Goal: Task Accomplishment & Management: Use online tool/utility

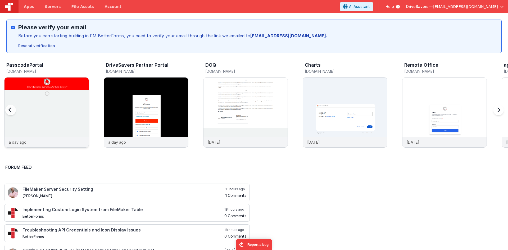
click at [63, 126] on img at bounding box center [46, 119] width 84 height 84
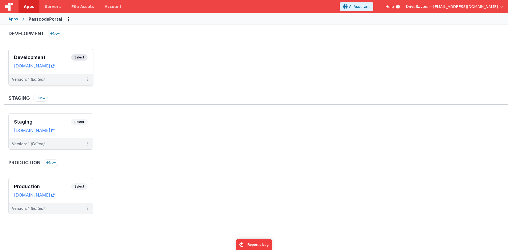
click at [59, 57] on h3 "Development" at bounding box center [42, 57] width 57 height 5
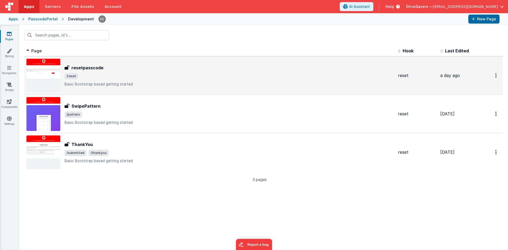
click at [125, 65] on div "resetpasscode" at bounding box center [229, 68] width 329 height 6
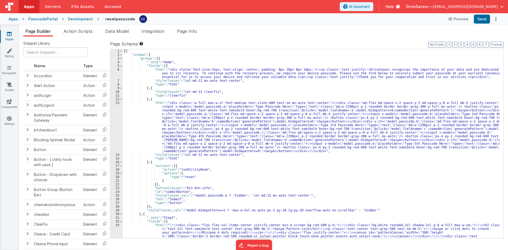
drag, startPoint x: 242, startPoint y: 128, endPoint x: 230, endPoint y: 116, distance: 16.8
click at [242, 128] on div "[{ "schema" : { "groups" : [{ "_note" : "Home" , "fields" : [{ "html" : "<div s…" at bounding box center [311, 162] width 377 height 226
click at [141, 119] on div "[{ "schema" : { "groups" : [{ "_note" : "Home" , "fields" : [{ "html" : "<div s…" at bounding box center [311, 162] width 377 height 226
click at [183, 79] on div "[{ "schema" : { "groups" : [{ "_note" : "Home" , "fields" : [{ "html" : "<div s…" at bounding box center [311, 162] width 377 height 226
click at [182, 116] on div "[{ "schema" : { "groups" : [{ "_note" : "Home" , "fields" : [{ "html" : "<div s…" at bounding box center [311, 162] width 377 height 226
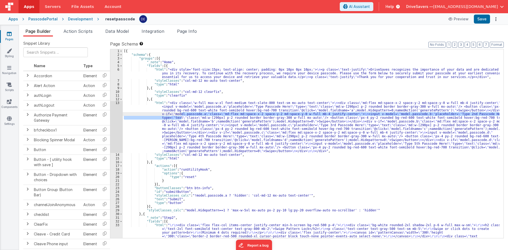
click at [354, 78] on div "[{ "schema" : { "groups" : [{ "_note" : "Home" , "fields" : [{ "html" : "<div s…" at bounding box center [311, 162] width 377 height 226
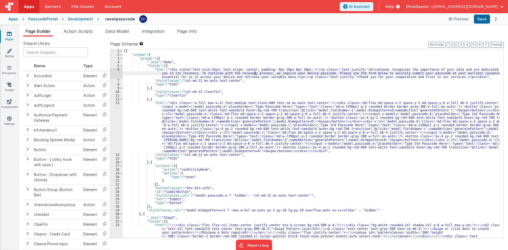
click at [255, 75] on div "[{ "schema" : { "groups" : [{ "_note" : "Home" , "fields" : [{ "html" : "<div s…" at bounding box center [311, 162] width 377 height 226
click at [111, 71] on div "6" at bounding box center [116, 73] width 12 height 11
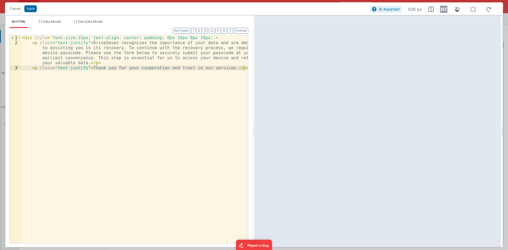
drag, startPoint x: 129, startPoint y: 55, endPoint x: 126, endPoint y: 56, distance: 3.2
click at [129, 55] on div "< div style = 'font-size:15px; text-align: center; padding: 0px 10px 0px 10px;'…" at bounding box center [134, 144] width 227 height 218
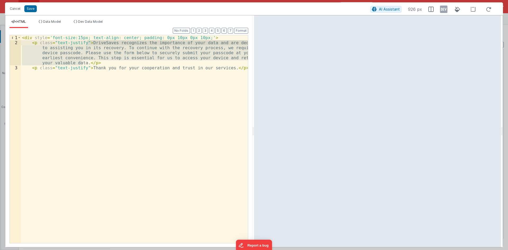
drag, startPoint x: 82, startPoint y: 63, endPoint x: 87, endPoint y: 42, distance: 21.1
click at [87, 42] on div "< div style = 'font-size:15px; text-align: center; padding: 0px 10px 0px 10px;'…" at bounding box center [134, 144] width 227 height 218
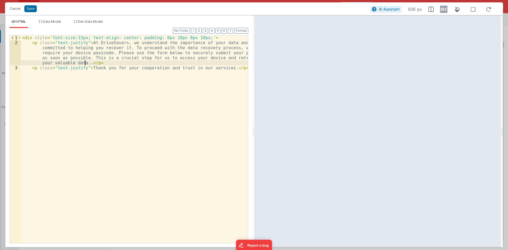
click at [85, 64] on div "< div style = 'font-size:15px; text-align: center; padding: 0px 10px 0px 10px;'…" at bounding box center [134, 144] width 227 height 218
drag, startPoint x: 194, startPoint y: 62, endPoint x: 128, endPoint y: 75, distance: 67.2
click at [194, 62] on div "< div style = 'font-size:15px; text-align: center; padding: 0px 10px 0px 10px;'…" at bounding box center [134, 144] width 227 height 218
drag, startPoint x: 86, startPoint y: 68, endPoint x: 219, endPoint y: 68, distance: 132.7
click at [219, 68] on div "< div style = 'font-size:15px; text-align: center; padding: 0px 10px 0px 10px;'…" at bounding box center [134, 144] width 227 height 218
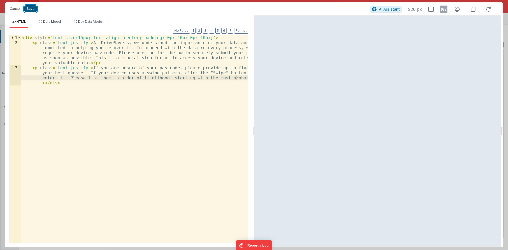
click at [31, 10] on button "Save" at bounding box center [30, 8] width 12 height 7
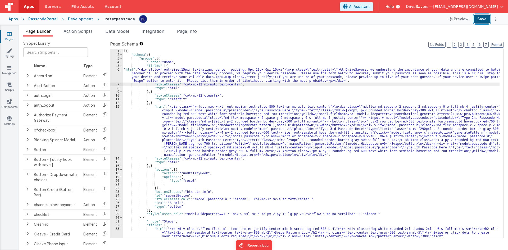
click at [481, 16] on button "Save" at bounding box center [482, 19] width 16 height 9
click at [84, 28] on div "Page Builder Action Scripts Data Model Integration Page Info Snippet Library Na…" at bounding box center [263, 137] width 489 height 225
click at [84, 19] on div "Development" at bounding box center [80, 18] width 25 height 5
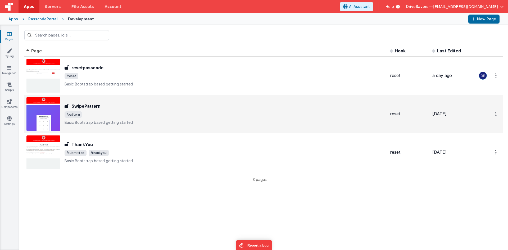
click at [100, 103] on div "SwipePattern" at bounding box center [225, 106] width 321 height 6
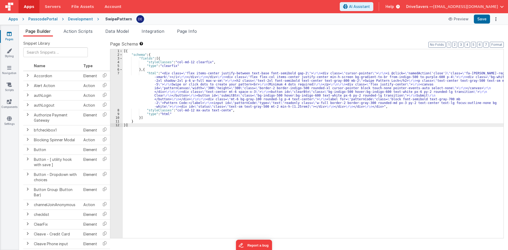
click at [178, 89] on div "[{ "schema" : { "fields" : [{ "styleClasses" : "col-md-12 clearfix" , "type" : …" at bounding box center [313, 147] width 381 height 196
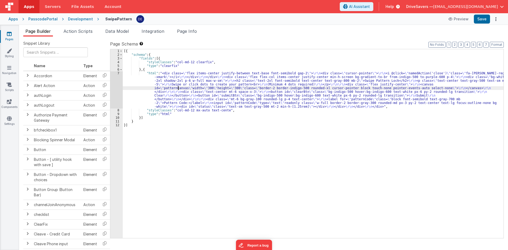
click at [112, 84] on div "7" at bounding box center [116, 89] width 12 height 37
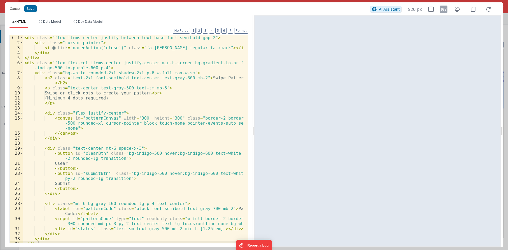
click at [29, 37] on div "< div class = "flex items-center justify-between text-base font-semibold gap-2"…" at bounding box center [133, 144] width 221 height 218
drag, startPoint x: 34, startPoint y: 57, endPoint x: 37, endPoint y: 57, distance: 3.2
click at [33, 57] on div "< div class = "flex items-center justify-between text-base font-semibold gap-2"…" at bounding box center [133, 144] width 221 height 218
click at [40, 57] on div "< div class = "flex items-center justify-between text-base font-semibold gap-2"…" at bounding box center [133, 144] width 221 height 218
drag, startPoint x: 26, startPoint y: 36, endPoint x: 28, endPoint y: 40, distance: 4.3
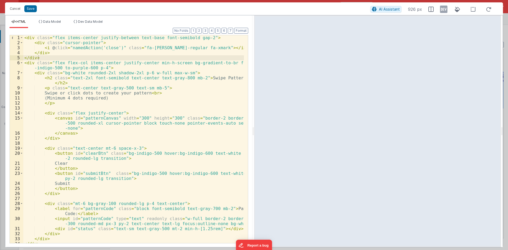
click at [26, 36] on div "< div class = "flex items-center justify-between text-base font-semibold gap-2"…" at bounding box center [133, 144] width 221 height 218
click at [31, 54] on div "< div class = "flex items-center justify-between text-base font-semibold gap-2"…" at bounding box center [133, 144] width 221 height 218
click at [70, 54] on div "< div class = "flex items-center justify-between text-base font-semibold gap-2"…" at bounding box center [133, 144] width 221 height 218
click at [206, 48] on div "< div class = "flex items-center justify-between text-base font-semibold gap-2"…" at bounding box center [133, 144] width 221 height 218
click at [31, 10] on button "Save" at bounding box center [30, 8] width 12 height 7
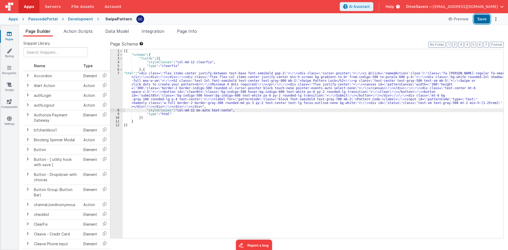
click at [485, 20] on button "Save" at bounding box center [482, 19] width 16 height 9
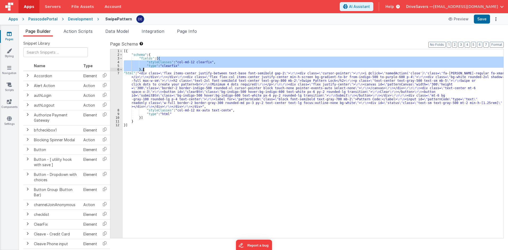
drag, startPoint x: 157, startPoint y: 58, endPoint x: 142, endPoint y: 70, distance: 19.2
click at [142, 70] on div "[{ "schema" : { "fields" : [{ "styleClasses" : "col-md-12 clearfix" , "type" : …" at bounding box center [313, 147] width 381 height 196
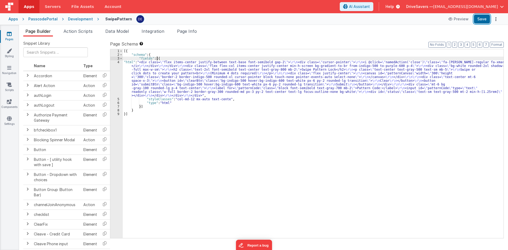
click at [479, 19] on button "Save" at bounding box center [482, 19] width 16 height 9
click at [5, 36] on link "Pages" at bounding box center [9, 36] width 19 height 11
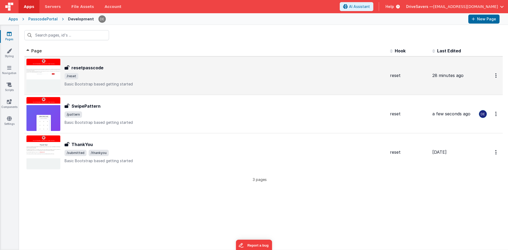
click at [102, 76] on span "/reset" at bounding box center [225, 76] width 321 height 6
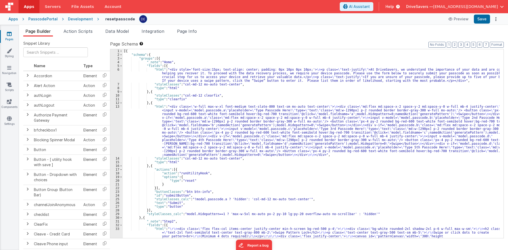
click at [193, 85] on div "[{ "schema" : { "groups" : [{ "_note" : "Home" , "fields" : [{ "html" : "<div s…" at bounding box center [311, 162] width 377 height 226
click at [201, 119] on div "[{ "schema" : { "groups" : [{ "_note" : "Home" , "fields" : [{ "html" : "<div s…" at bounding box center [311, 162] width 377 height 226
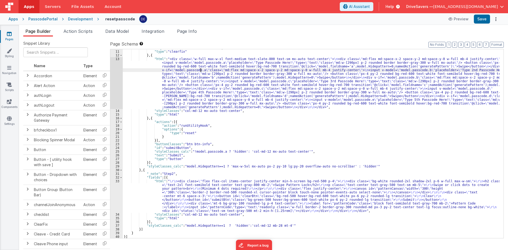
scroll to position [48, 0]
click at [160, 202] on div ""type" : "clearfix" } , { "html" : "<div class= \" w-full max-w-xl font-medium …" at bounding box center [311, 147] width 377 height 196
click at [157, 192] on div ""type" : "clearfix" } , { "html" : "<div class= \" w-full max-w-xl font-medium …" at bounding box center [311, 147] width 377 height 196
click at [115, 190] on div "33" at bounding box center [116, 195] width 12 height 33
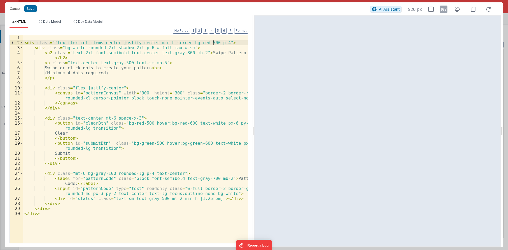
click at [212, 42] on div "< div class = "flex flex-col items-center justify-center min-h-screen bg-red-50…" at bounding box center [135, 144] width 225 height 218
click at [35, 9] on button "Save" at bounding box center [30, 8] width 12 height 7
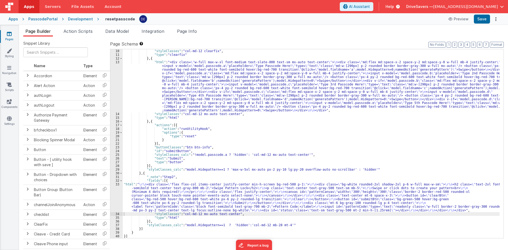
scroll to position [44, 0]
click at [478, 19] on button "Save" at bounding box center [482, 19] width 16 height 9
click at [153, 203] on div ""styleClasses" : "col-md-12 clearfix" , "type" : "clearfix" } , { "html" : "<di…" at bounding box center [311, 147] width 377 height 196
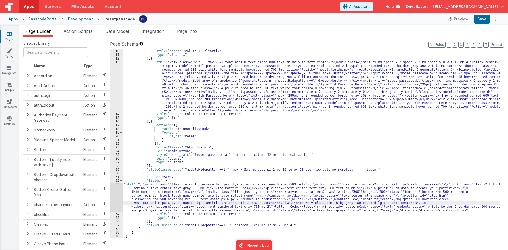
click at [117, 194] on div "33" at bounding box center [116, 197] width 12 height 30
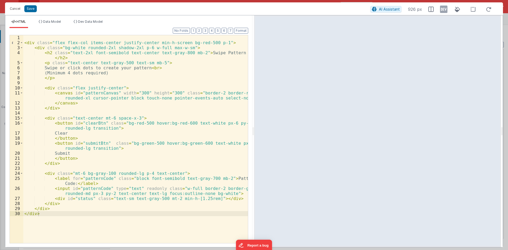
click at [143, 49] on div "< div class = "flex flex-col items-center justify-center min-h-screen bg-red-50…" at bounding box center [135, 144] width 225 height 218
click at [31, 8] on button "Save" at bounding box center [30, 8] width 12 height 7
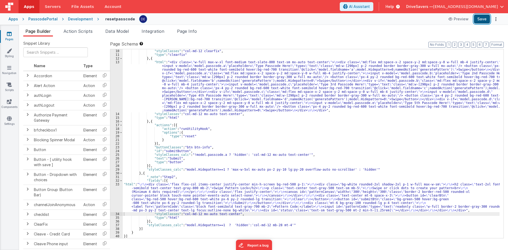
click at [479, 15] on button "Save" at bounding box center [482, 19] width 16 height 9
drag, startPoint x: 478, startPoint y: 18, endPoint x: 466, endPoint y: 5, distance: 18.0
click at [478, 18] on button "Save" at bounding box center [482, 19] width 16 height 9
click at [209, 204] on div ""styleClasses" : "col-md-12 clearfix" , "type" : "clearfix" } , { "html" : "<di…" at bounding box center [311, 147] width 377 height 196
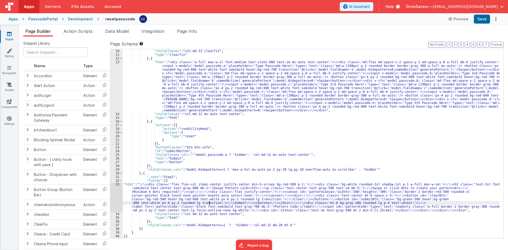
click at [117, 193] on div "33" at bounding box center [116, 197] width 12 height 30
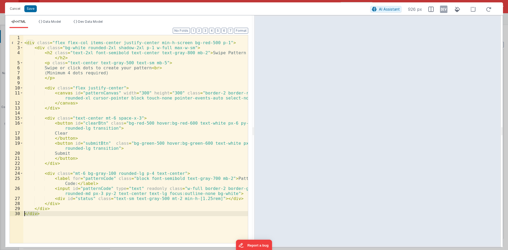
drag, startPoint x: 51, startPoint y: 212, endPoint x: 20, endPoint y: 213, distance: 31.2
click at [20, 213] on div "1 2 3 4 5 6 7 8 9 10 11 12 13 14 15 16 17 18 19 20 21 22 23 24 25 26 27 28 29 3…" at bounding box center [129, 139] width 239 height 208
click at [139, 43] on div "< div class = "flex flex-col items-center justify-center min-h-screen bg-red-50…" at bounding box center [135, 144] width 225 height 218
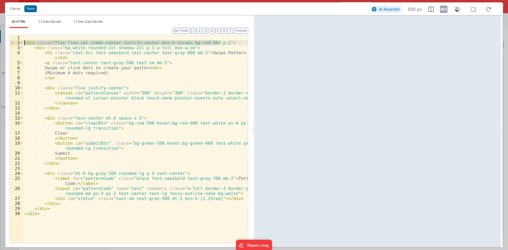
drag, startPoint x: 222, startPoint y: 43, endPoint x: 19, endPoint y: 42, distance: 203.4
click at [19, 42] on div "1 2 3 4 5 6 7 8 9 10 11 12 13 14 15 16 17 18 19 20 21 22 23 24 25 26 27 28 29 3…" at bounding box center [129, 139] width 239 height 208
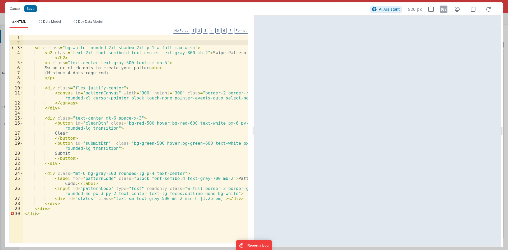
click at [40, 215] on div "< div class = "bg-white rounded-2xl shadow-2xl p-1 w-full max-w-sm" > < h2 clas…" at bounding box center [135, 144] width 225 height 218
click at [34, 6] on button "Save" at bounding box center [30, 8] width 12 height 7
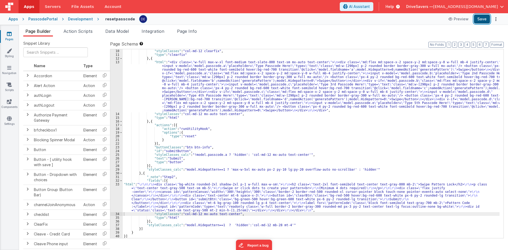
click at [484, 16] on button "Save" at bounding box center [482, 19] width 16 height 9
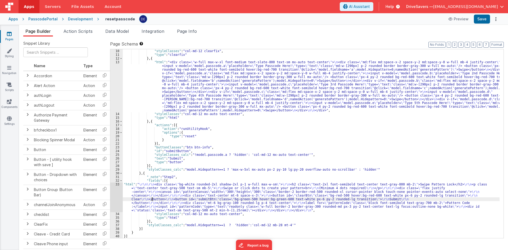
click at [152, 198] on div ""styleClasses" : "col-md-12 clearfix" , "type" : "clearfix" } , { "html" : "<di…" at bounding box center [311, 147] width 377 height 196
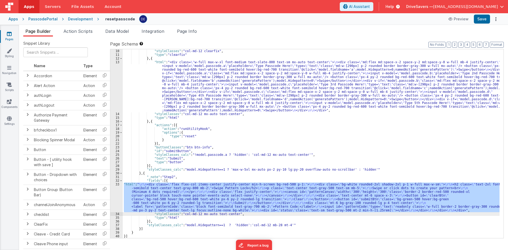
click at [114, 194] on div "33" at bounding box center [116, 197] width 12 height 30
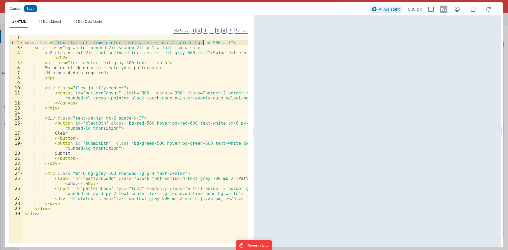
drag, startPoint x: 53, startPoint y: 43, endPoint x: 203, endPoint y: 43, distance: 150.2
click at [203, 43] on div "< div class = "flex flex-col items-center justify-center min-h-screen bg-red-50…" at bounding box center [135, 144] width 225 height 218
click at [61, 48] on div "< div class = "flex flex-col items-center justify-center min-h-screen bg-red-50…" at bounding box center [135, 144] width 225 height 218
paste textarea
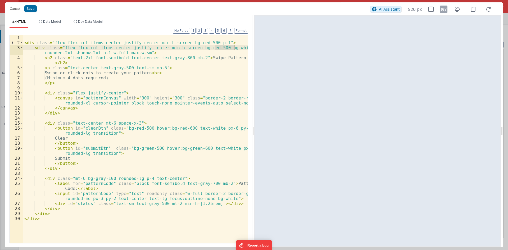
drag, startPoint x: 214, startPoint y: 48, endPoint x: 237, endPoint y: 49, distance: 22.5
click at [237, 49] on div "< div class = "flex flex-col items-center justify-center min-h-screen bg-red-50…" at bounding box center [135, 144] width 225 height 218
drag, startPoint x: 213, startPoint y: 49, endPoint x: 189, endPoint y: 47, distance: 24.7
click at [189, 47] on div "< div class = "flex flex-col items-center justify-center min-h-screen bg-red-50…" at bounding box center [135, 144] width 225 height 218
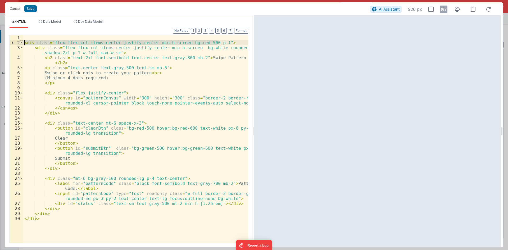
drag, startPoint x: 219, startPoint y: 43, endPoint x: 22, endPoint y: 42, distance: 196.7
click at [22, 42] on div "1 2 3 4 5 6 7 8 9 10 11 12 13 14 15 16 17 18 19 20 21 22 23 24 25 26 27 28 29 3…" at bounding box center [129, 139] width 239 height 208
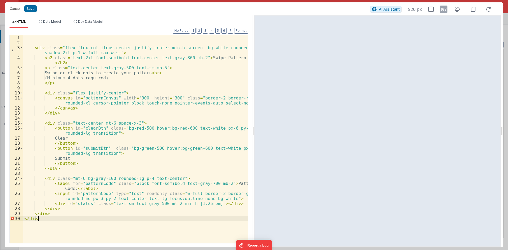
click at [41, 218] on div "< div class = "flex flex-col items-center justify-center min-h-screen bg-white …" at bounding box center [135, 144] width 225 height 218
click at [25, 8] on button "Save" at bounding box center [30, 8] width 12 height 7
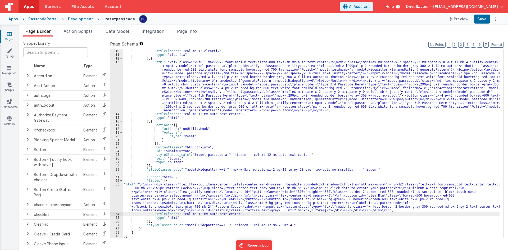
click at [481, 14] on div "Apps PasscodePortal Development resetpasscode Preview Save" at bounding box center [254, 19] width 508 height 12
click at [480, 16] on button "Save" at bounding box center [482, 19] width 16 height 9
click at [166, 192] on div ""styleClasses" : "col-md-12 clearfix" , "type" : "clearfix" } , { "html" : "<di…" at bounding box center [311, 147] width 377 height 196
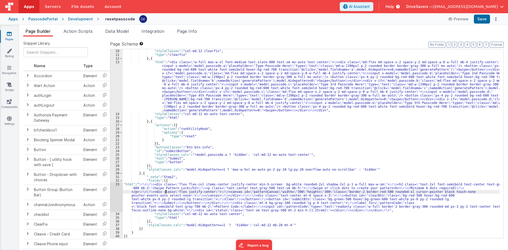
click at [166, 204] on div ""styleClasses" : "col-md-12 clearfix" , "type" : "clearfix" } , { "html" : "<di…" at bounding box center [311, 147] width 377 height 196
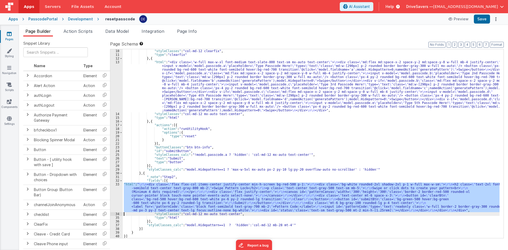
click at [116, 190] on div "33" at bounding box center [116, 197] width 12 height 30
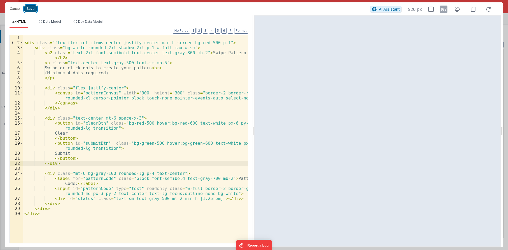
click at [31, 9] on button "Save" at bounding box center [30, 8] width 12 height 7
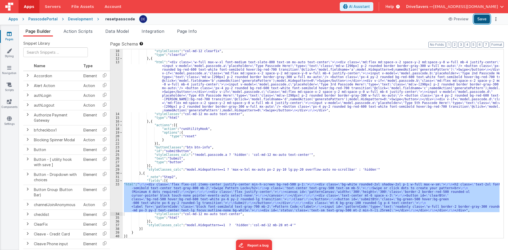
click at [483, 20] on button "Save" at bounding box center [482, 19] width 16 height 9
click at [159, 191] on div ""styleClasses" : "col-md-12 clearfix" , "type" : "clearfix" } , { "html" : "<di…" at bounding box center [311, 143] width 377 height 189
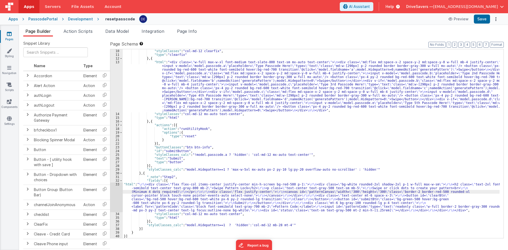
click at [122, 196] on div "33" at bounding box center [116, 197] width 12 height 30
click at [116, 195] on div "33" at bounding box center [116, 197] width 12 height 30
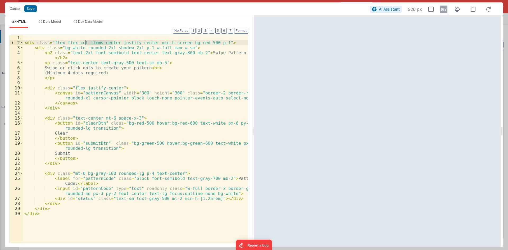
drag, startPoint x: 112, startPoint y: 43, endPoint x: 86, endPoint y: 41, distance: 26.5
click at [86, 41] on div "< div class = "flex flex-col items-center justify-center min-h-screen bg-red-50…" at bounding box center [135, 144] width 225 height 218
click at [122, 46] on div "< div class = "flex flex-col items-center justify-center min-h-screen bg-red-50…" at bounding box center [135, 144] width 225 height 218
drag, startPoint x: 116, startPoint y: 44, endPoint x: 147, endPoint y: 45, distance: 31.8
click at [147, 45] on div "< div class = "flex flex-col items-center justify-center min-h-screen bg-red-50…" at bounding box center [135, 144] width 225 height 218
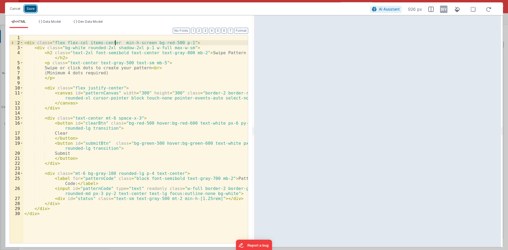
click at [34, 9] on button "Save" at bounding box center [30, 8] width 12 height 7
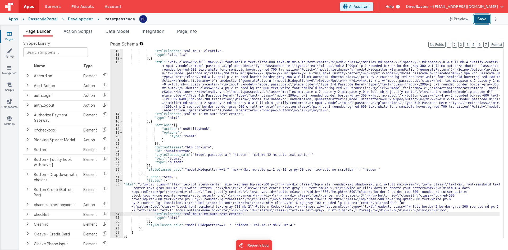
click at [484, 22] on button "Save" at bounding box center [482, 19] width 16 height 9
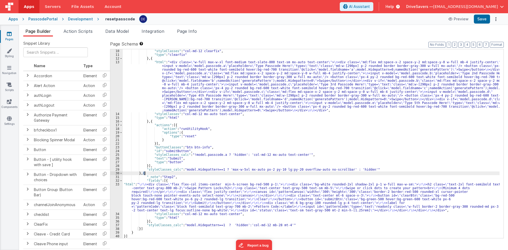
drag, startPoint x: 142, startPoint y: 173, endPoint x: 147, endPoint y: 174, distance: 5.1
click at [147, 174] on div ""styleClasses" : "col-md-12 clearfix" , "type" : "clearfix" } , { "html" : "<di…" at bounding box center [311, 147] width 377 height 196
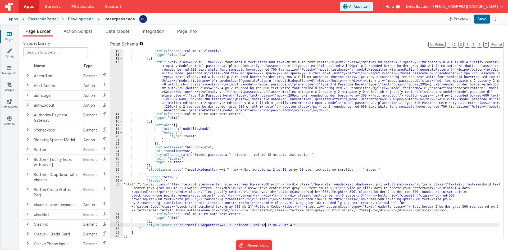
click at [264, 225] on div ""styleClasses" : "col-md-12 clearfix" , "type" : "clearfix" } , { "html" : "<di…" at bounding box center [311, 147] width 377 height 196
click at [280, 225] on div ""styleClasses" : "col-md-12 clearfix" , "type" : "clearfix" } , { "html" : "<di…" at bounding box center [311, 147] width 377 height 196
click at [481, 21] on button "Save" at bounding box center [482, 19] width 16 height 9
click at [269, 225] on div ""styleClasses" : "col-md-12 clearfix" , "type" : "clearfix" } , { "html" : "<di…" at bounding box center [311, 147] width 377 height 196
click at [478, 22] on button "Save" at bounding box center [482, 19] width 16 height 9
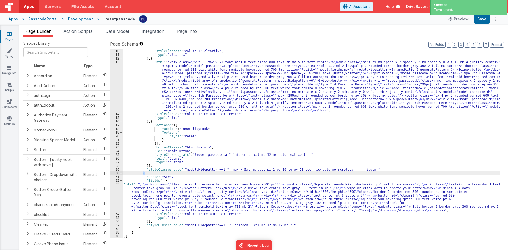
drag, startPoint x: 143, startPoint y: 174, endPoint x: 146, endPoint y: 175, distance: 3.3
click at [146, 175] on div ""styleClasses" : "col-md-12 clearfix" , "type" : "clearfix" } , { "html" : "<di…" at bounding box center [311, 147] width 377 height 196
click at [150, 174] on div ""styleClasses" : "col-md-12 clearfix" , "type" : "clearfix" } , { "html" : "<di…" at bounding box center [311, 143] width 377 height 189
click at [169, 177] on div ""styleClasses" : "col-md-12 clearfix" , "type" : "clearfix" } , { "html" : "<di…" at bounding box center [311, 147] width 377 height 196
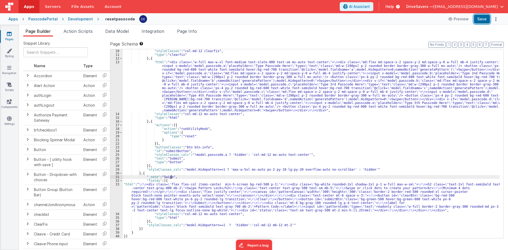
drag, startPoint x: 481, startPoint y: 21, endPoint x: 464, endPoint y: 3, distance: 24.7
click at [479, 20] on button "Save" at bounding box center [482, 19] width 16 height 9
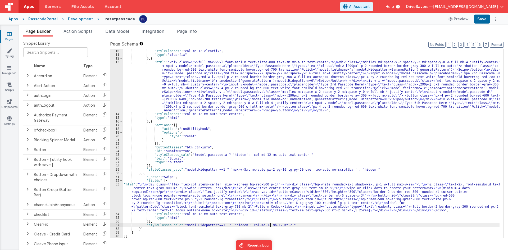
click at [270, 224] on div ""styleClasses" : "col-md-12 clearfix" , "type" : "clearfix" } , { "html" : "<di…" at bounding box center [311, 147] width 377 height 196
click at [480, 16] on button "Save" at bounding box center [482, 19] width 16 height 9
